Goal: Information Seeking & Learning: Learn about a topic

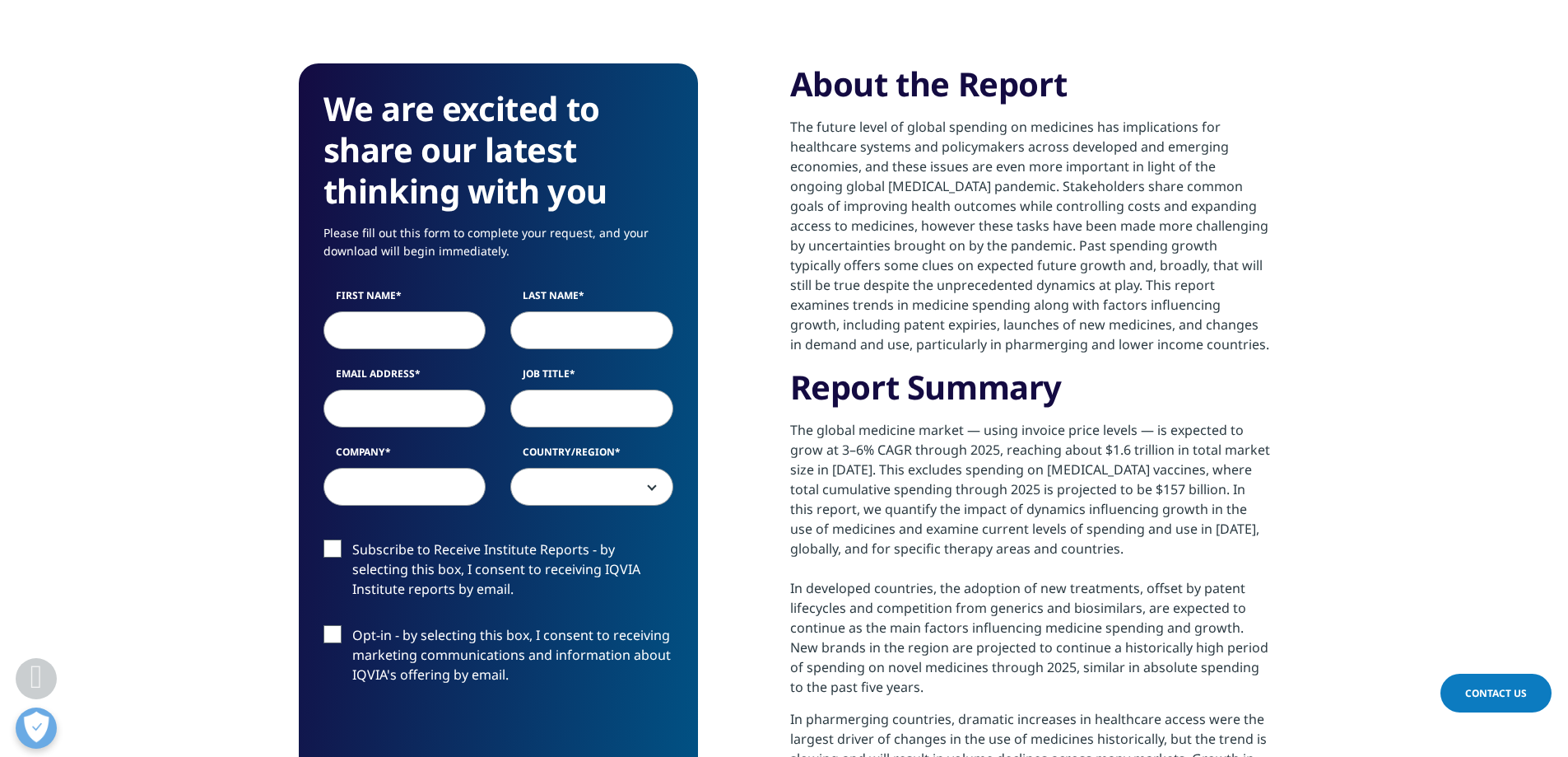
scroll to position [741, 0]
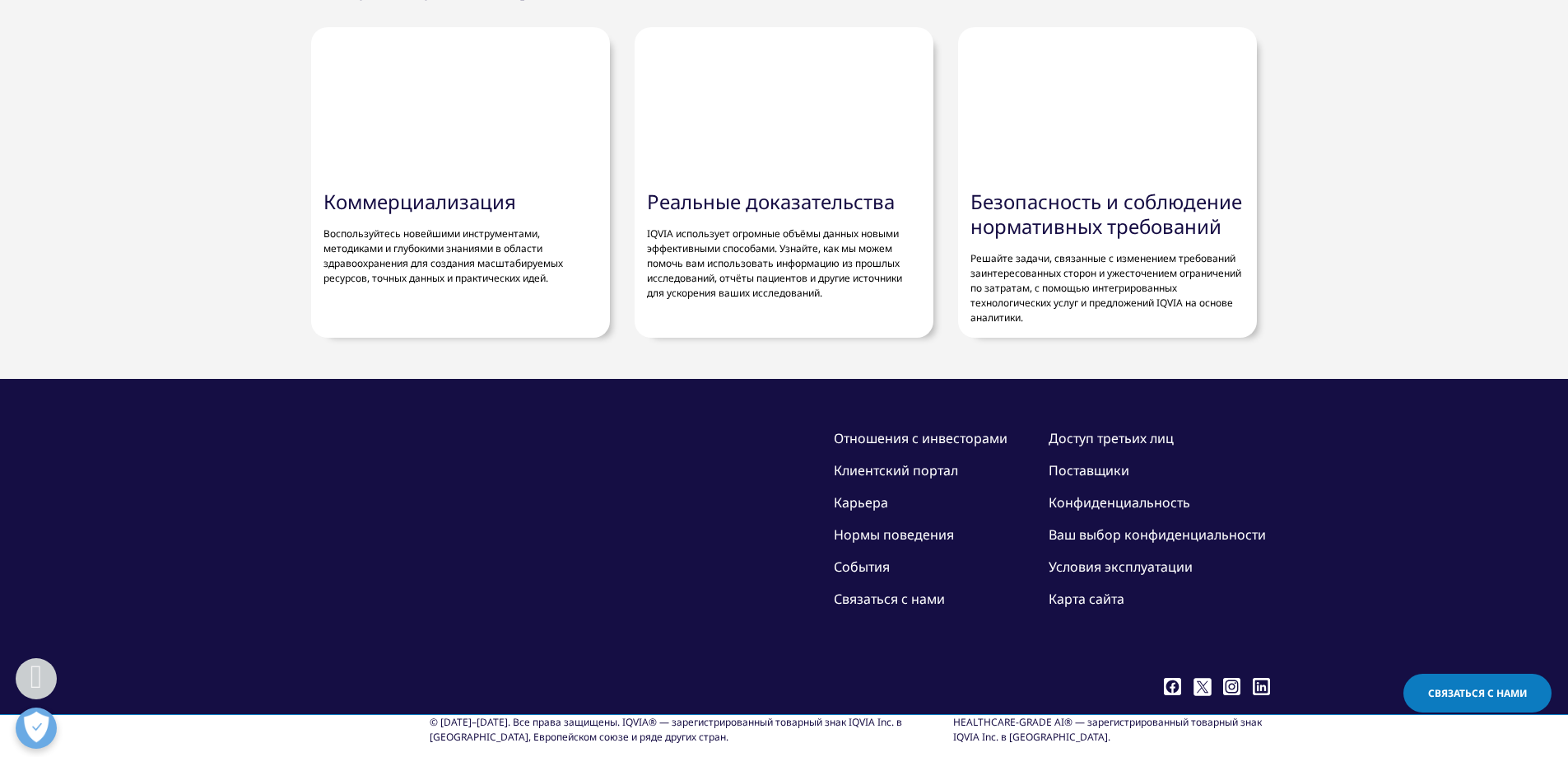
scroll to position [5764, 0]
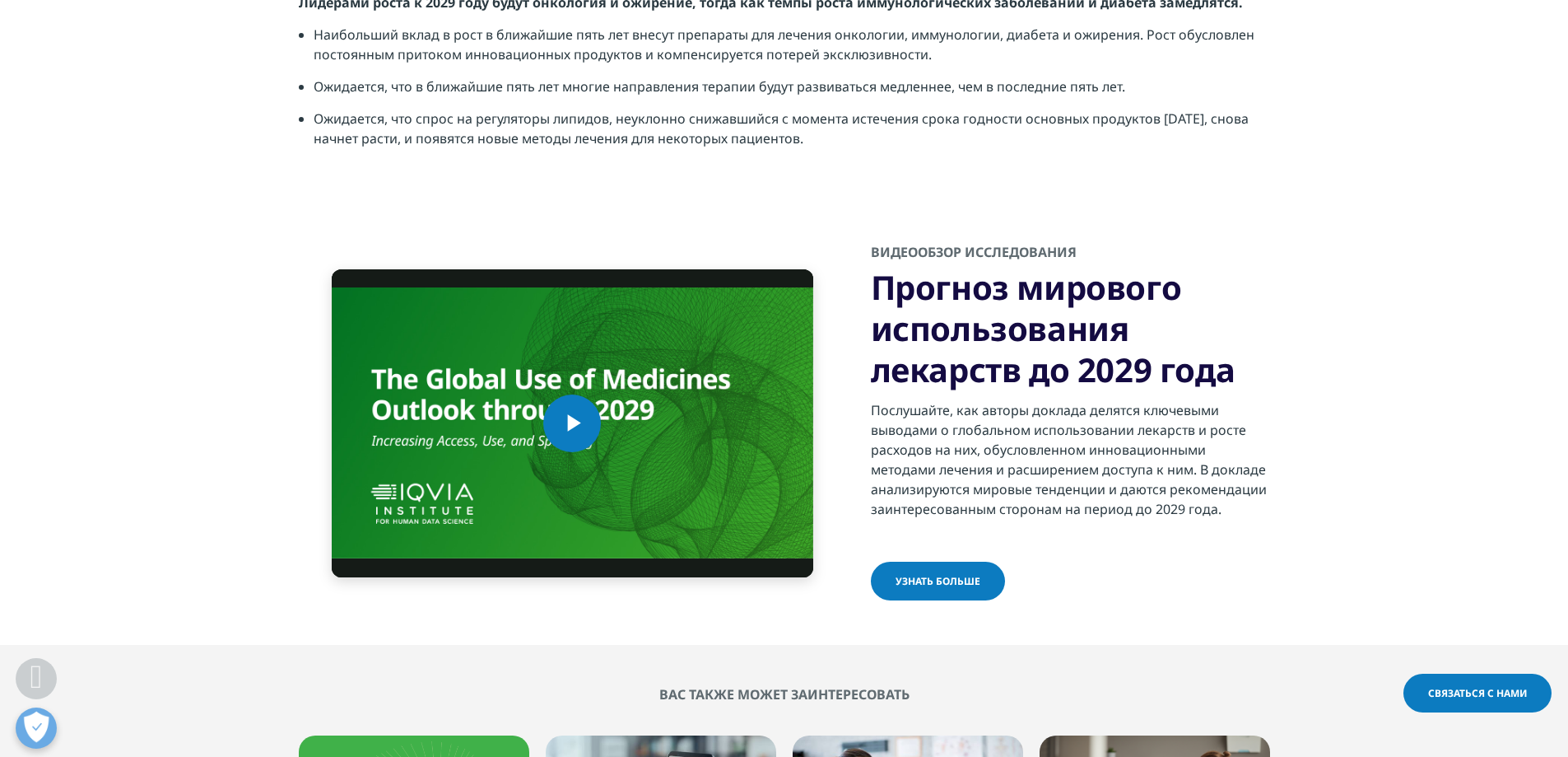
click at [918, 578] on font "узнать больше" at bounding box center [938, 581] width 85 height 14
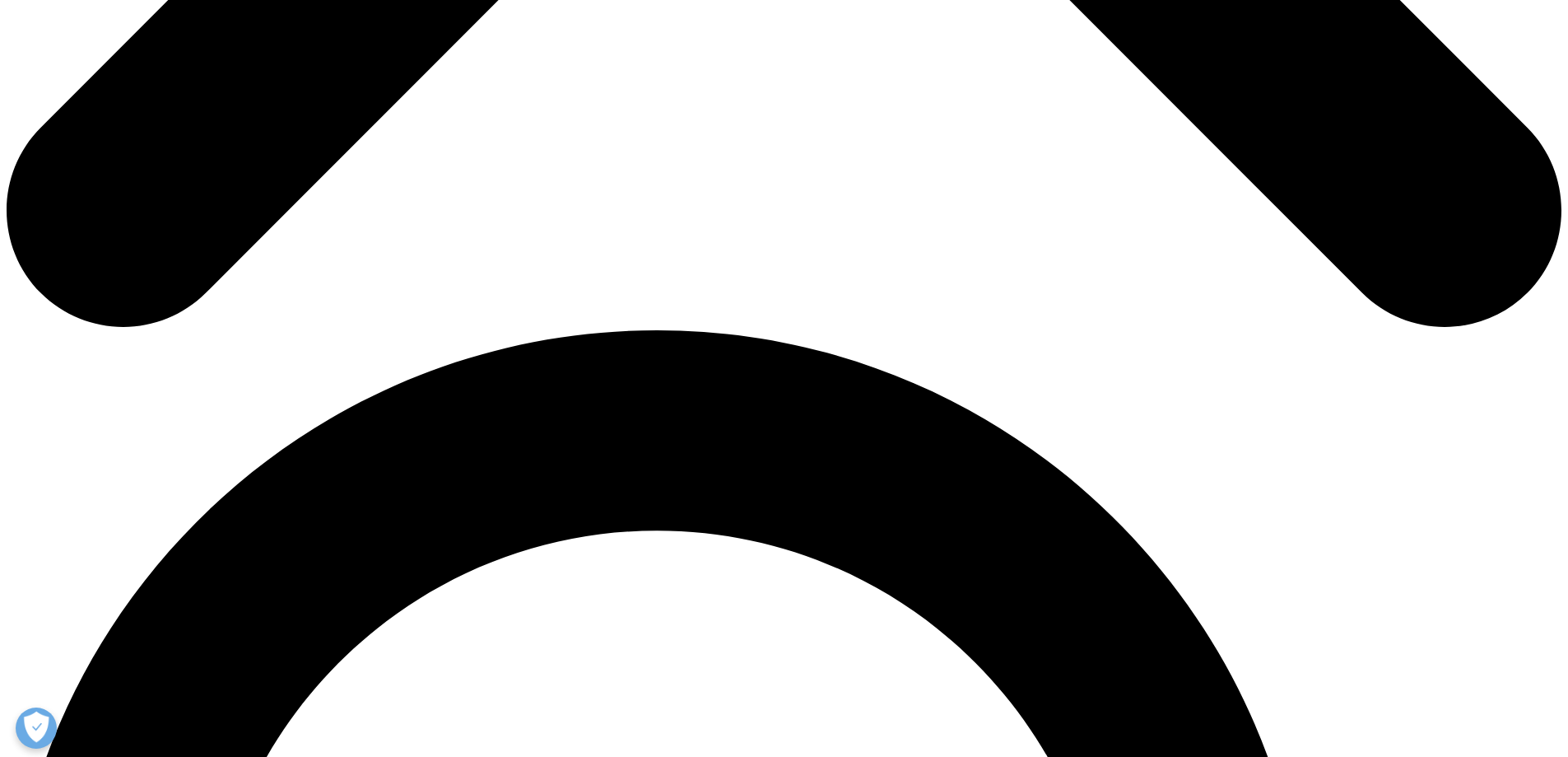
scroll to position [1235, 0]
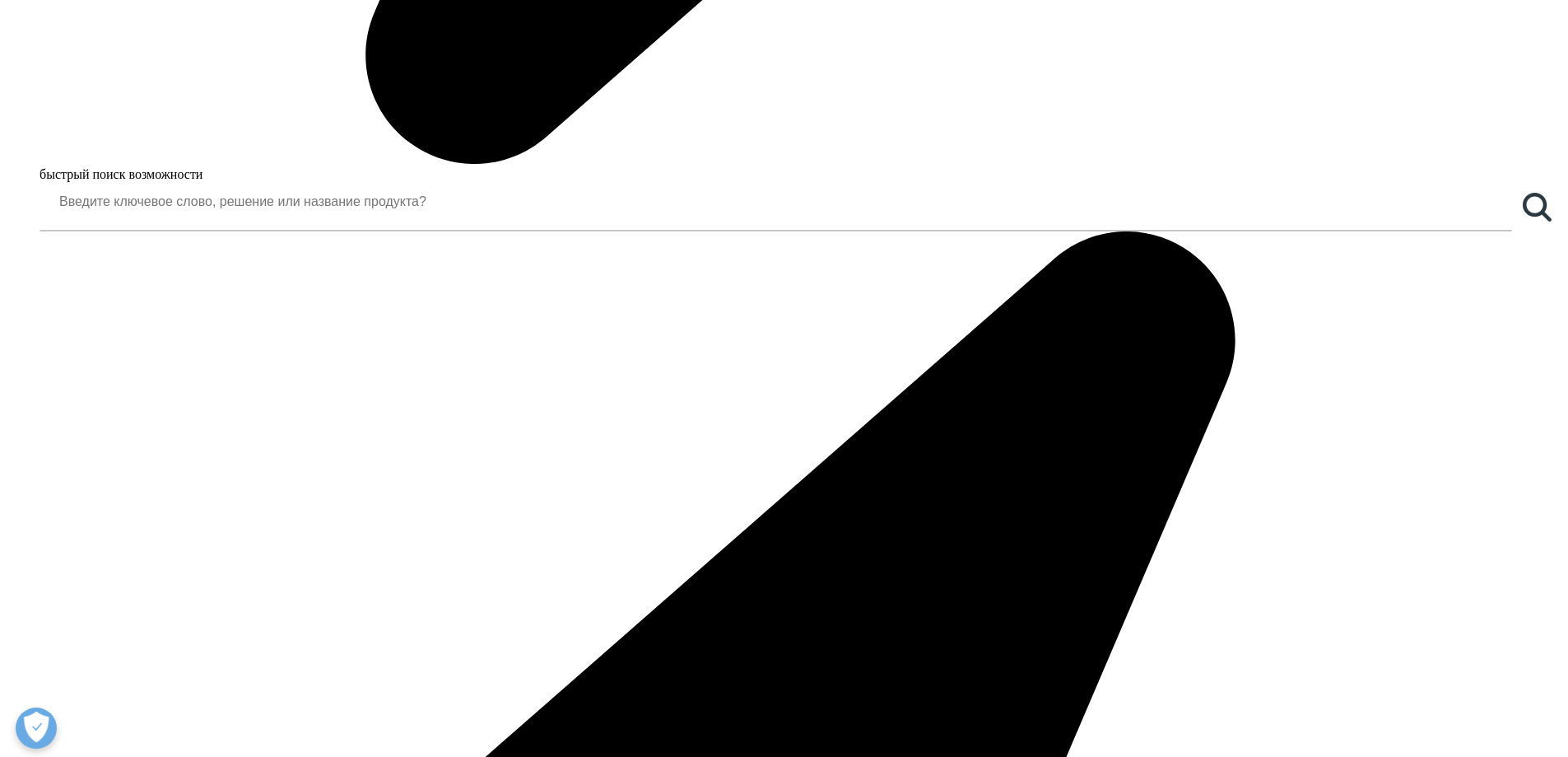
scroll to position [2388, 0]
